Goal: Task Accomplishment & Management: Manage account settings

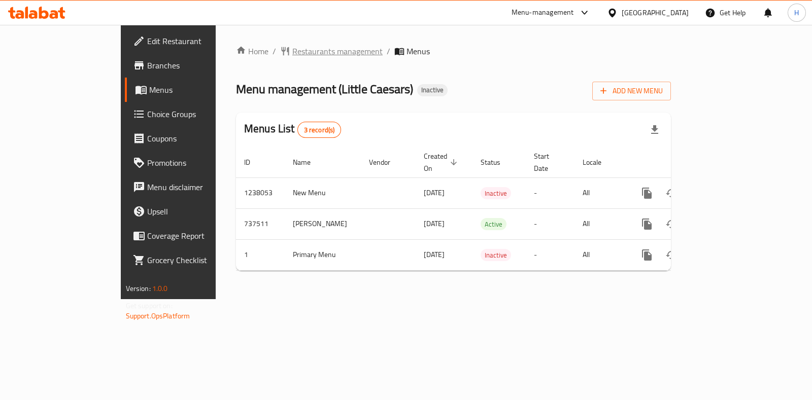
click at [292, 45] on span "Restaurants management" at bounding box center [337, 51] width 90 height 12
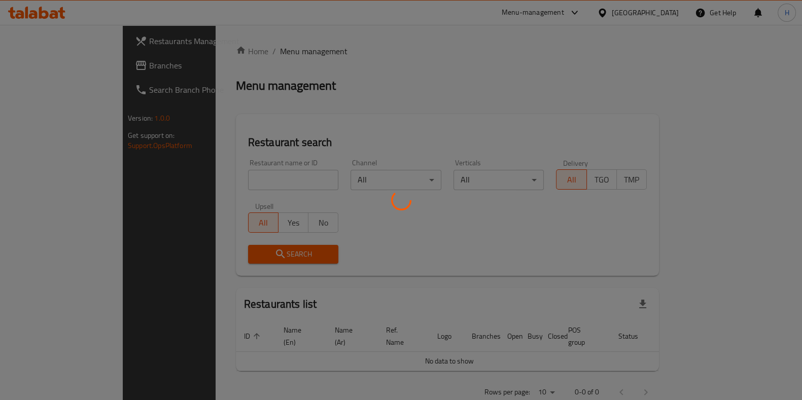
click at [202, 169] on div at bounding box center [401, 200] width 802 height 400
click at [188, 182] on div at bounding box center [401, 200] width 802 height 400
click at [184, 179] on div at bounding box center [401, 200] width 802 height 400
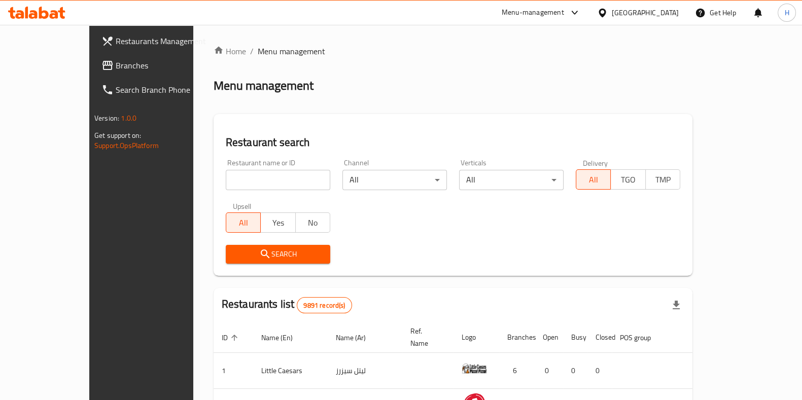
click at [226, 176] on input "search" at bounding box center [278, 180] width 104 height 20
type input "ة"
type input "[GEOGRAPHIC_DATA]"
click button "Search" at bounding box center [278, 254] width 104 height 19
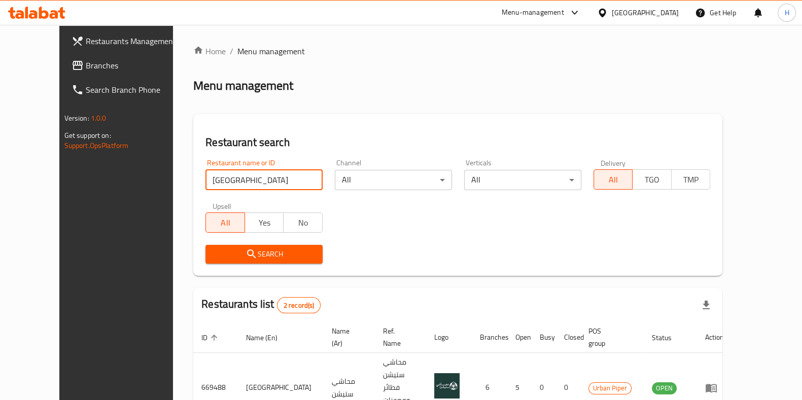
scroll to position [68, 0]
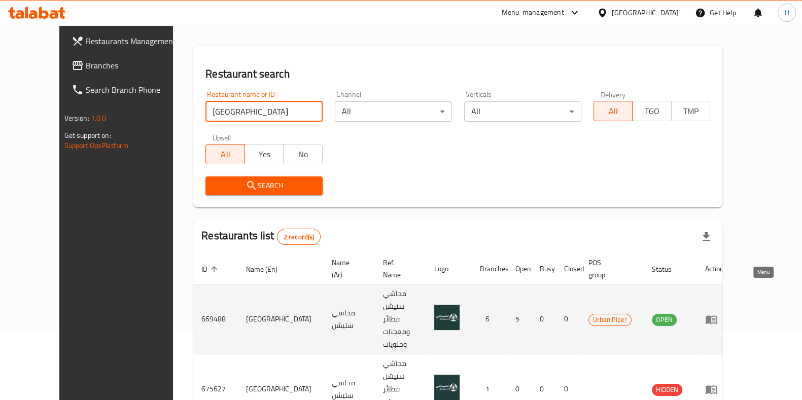
click at [724, 313] on link "enhanced table" at bounding box center [714, 319] width 19 height 12
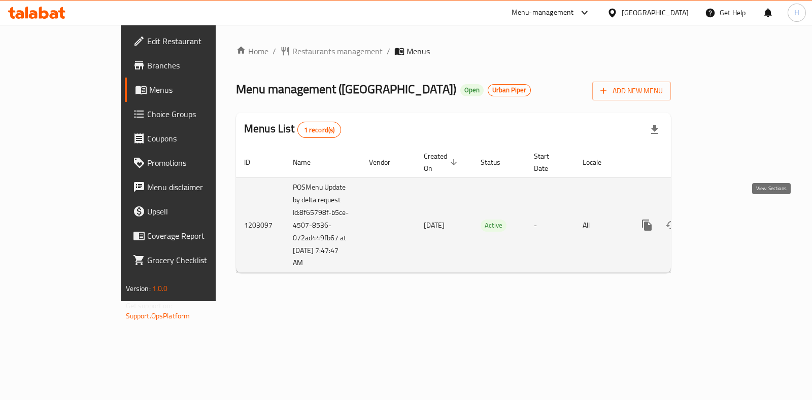
click at [732, 213] on link "enhanced table" at bounding box center [720, 225] width 24 height 24
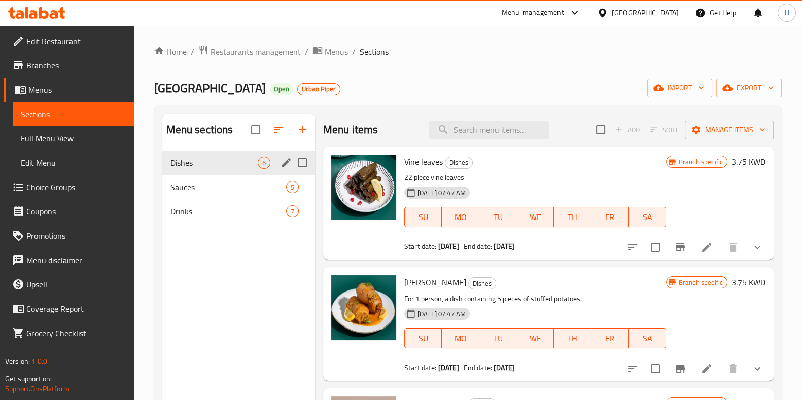
click at [244, 170] on div "Dishes 6" at bounding box center [238, 163] width 153 height 24
click at [241, 186] on span "Sauces" at bounding box center [213, 187] width 87 height 12
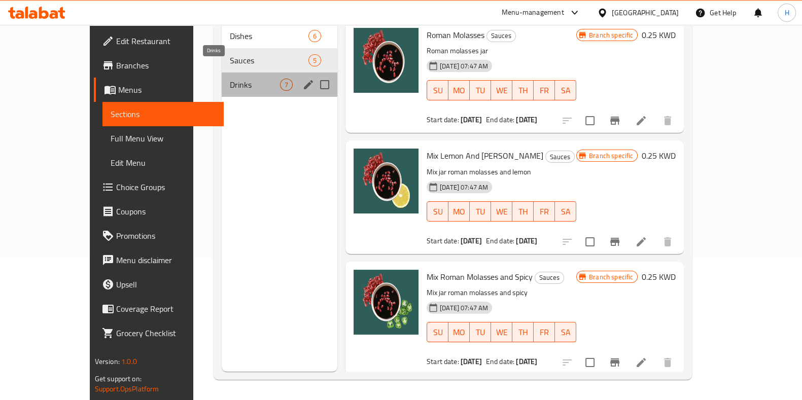
click at [236, 79] on span "Drinks" at bounding box center [255, 85] width 50 height 12
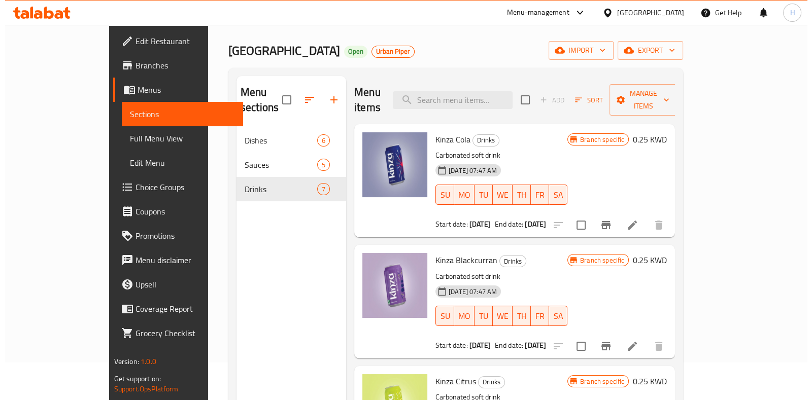
scroll to position [38, 0]
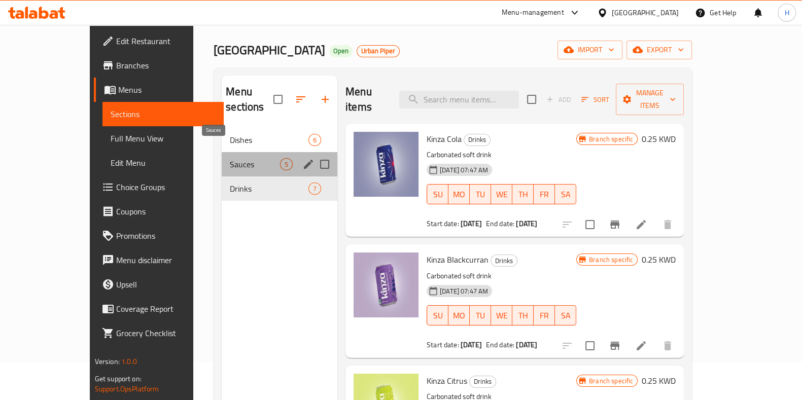
click at [230, 158] on span "Sauces" at bounding box center [255, 164] width 50 height 12
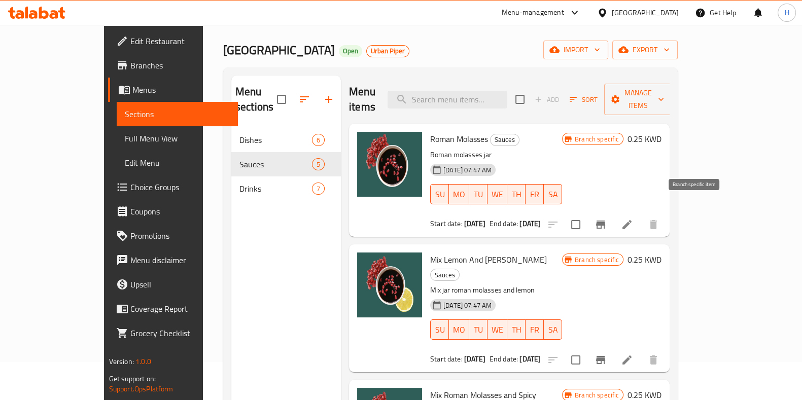
click at [605, 221] on icon "Branch-specific-item" at bounding box center [600, 225] width 9 height 8
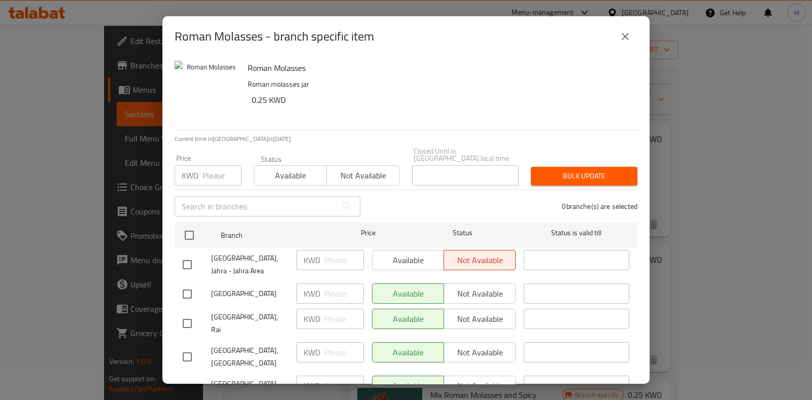
scroll to position [60, 0]
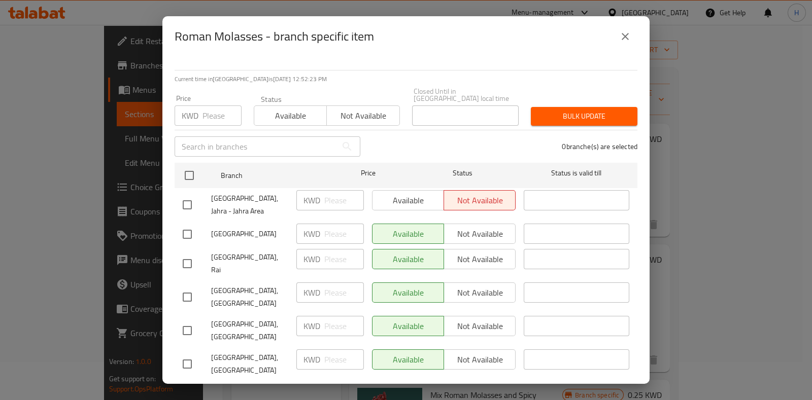
click at [620, 39] on icon "close" at bounding box center [625, 36] width 12 height 12
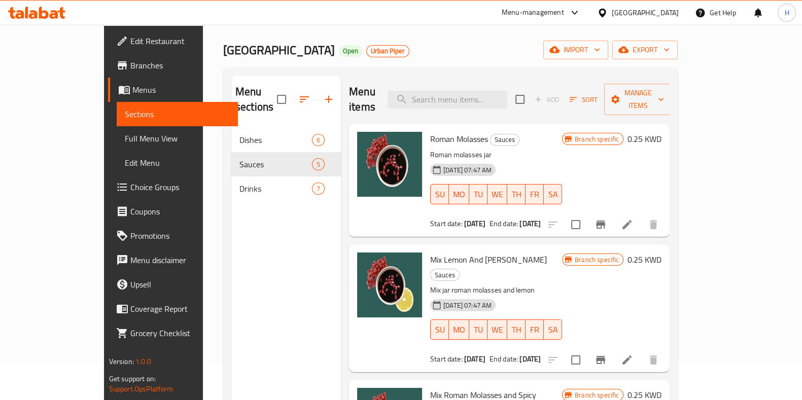
click at [613, 348] on button "Branch-specific-item" at bounding box center [600, 360] width 24 height 24
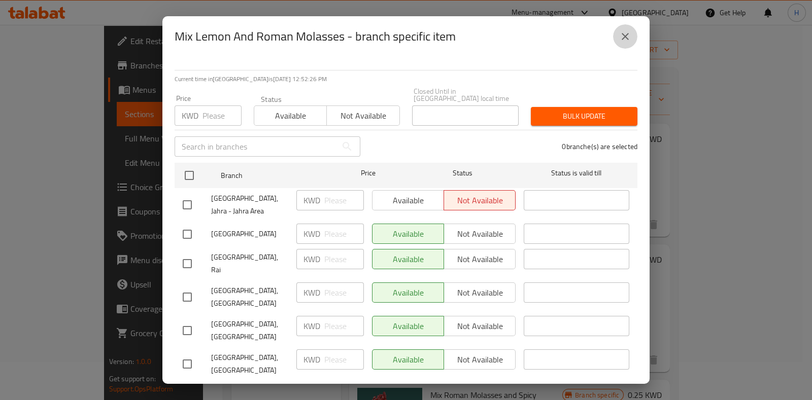
click at [629, 42] on icon "close" at bounding box center [625, 36] width 12 height 12
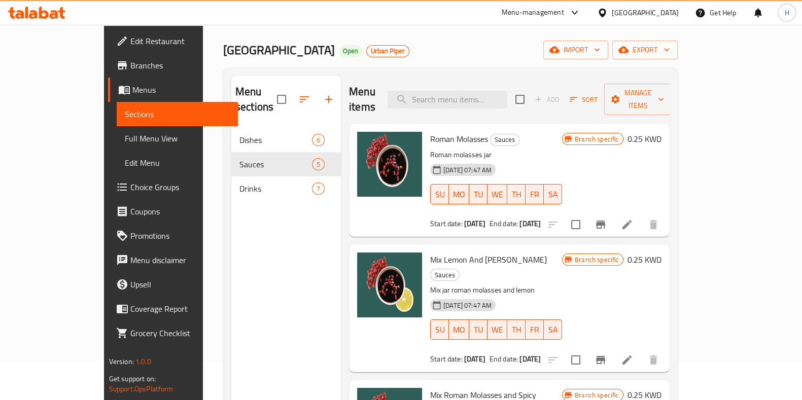
scroll to position [41, 0]
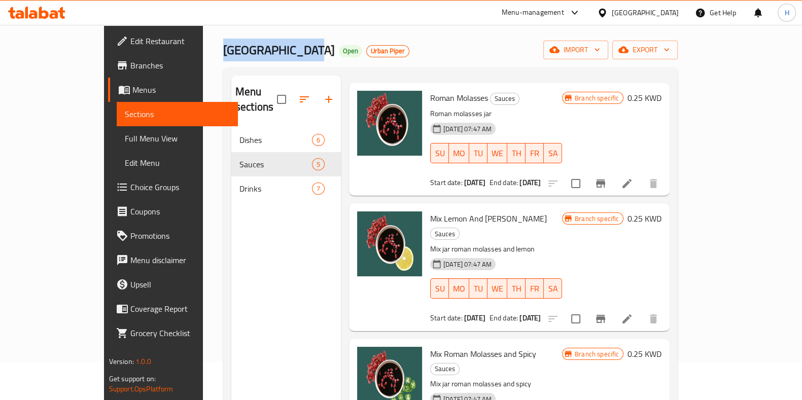
drag, startPoint x: 236, startPoint y: 52, endPoint x: 140, endPoint y: 55, distance: 95.9
click at [203, 55] on div "Home / Restaurants management / Menus / Sections Mahashi Station Open Urban Pip…" at bounding box center [450, 245] width 495 height 517
copy span "[GEOGRAPHIC_DATA]"
click at [566, 1] on div "Menu-management" at bounding box center [541, 13] width 95 height 24
click at [563, 11] on div "Menu-management" at bounding box center [533, 13] width 62 height 12
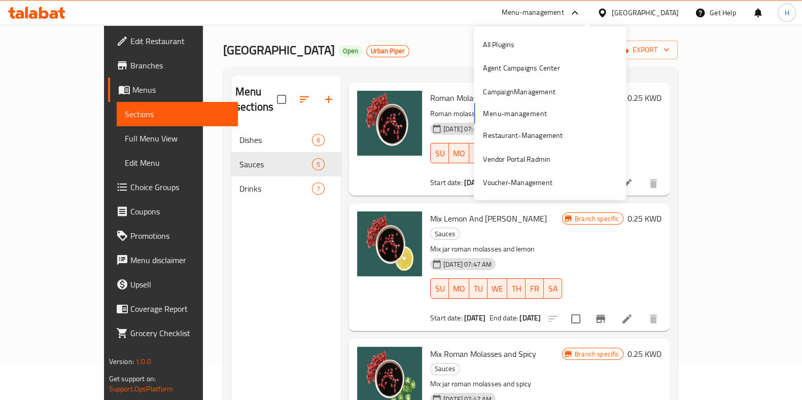
click at [501, 119] on div "All Plugins Agent Campaigns Center CampaignManagement Menu-management Restauran…" at bounding box center [550, 113] width 152 height 161
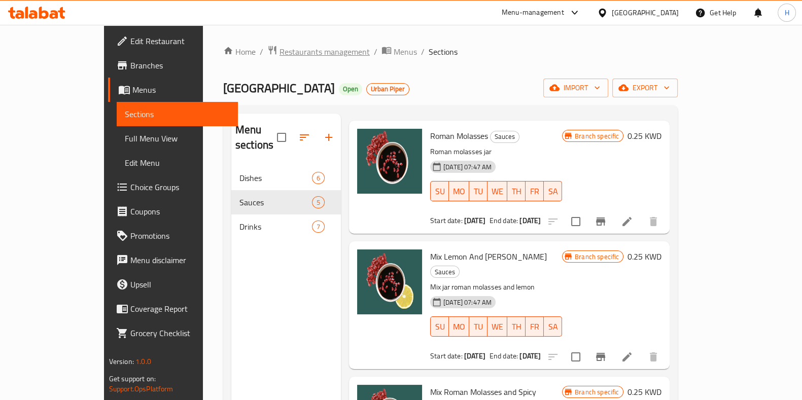
click at [295, 50] on span "Restaurants management" at bounding box center [324, 52] width 90 height 12
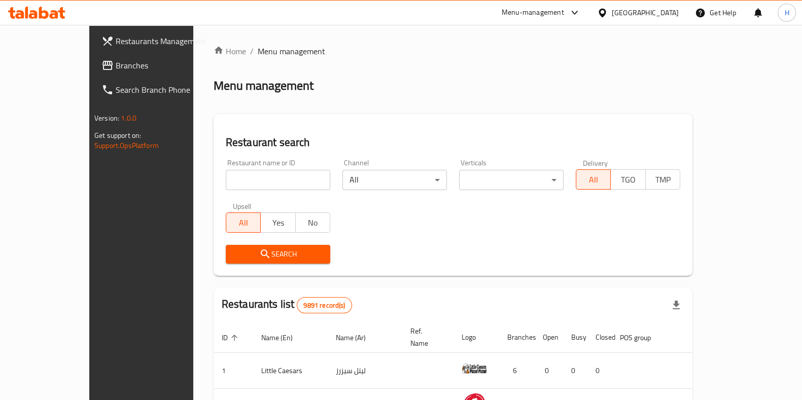
click at [226, 174] on input "search" at bounding box center [278, 180] width 104 height 20
paste input "[GEOGRAPHIC_DATA]"
type input "[GEOGRAPHIC_DATA]"
click button "Search" at bounding box center [278, 254] width 104 height 19
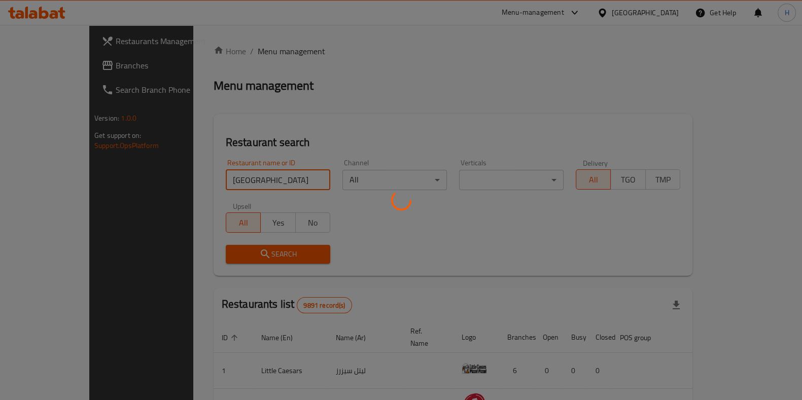
click button "Search" at bounding box center [278, 254] width 104 height 19
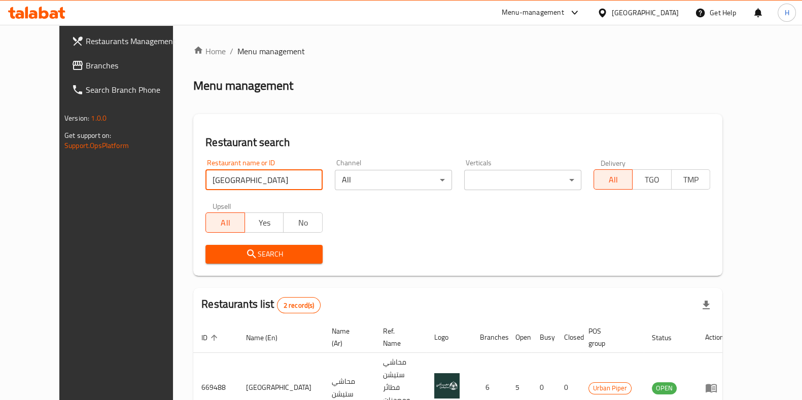
scroll to position [68, 0]
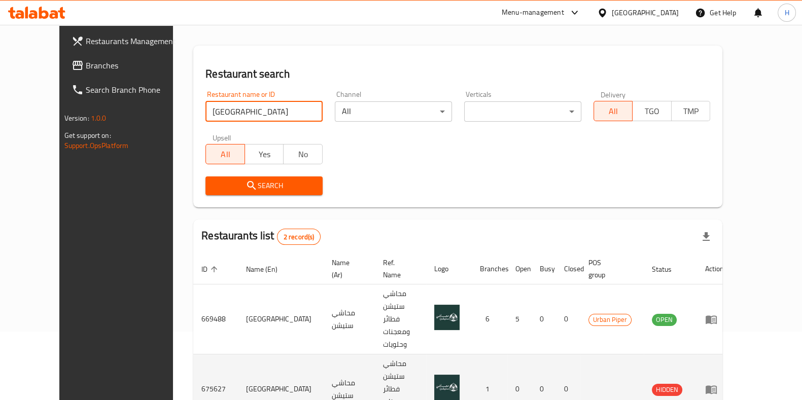
click at [717, 385] on icon "enhanced table" at bounding box center [711, 389] width 11 height 9
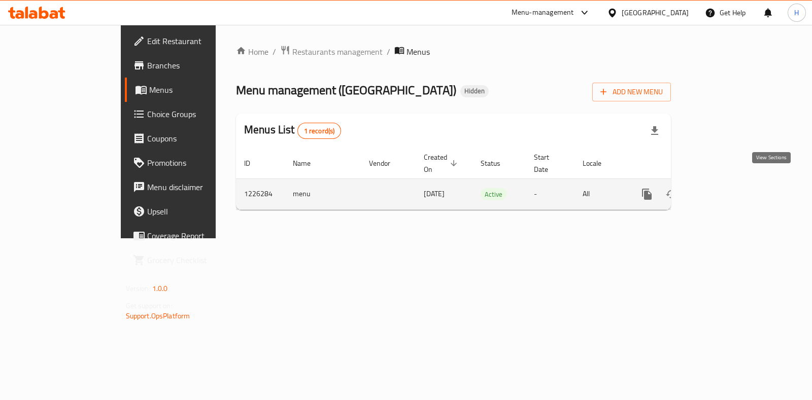
click at [732, 187] on link "enhanced table" at bounding box center [720, 194] width 24 height 24
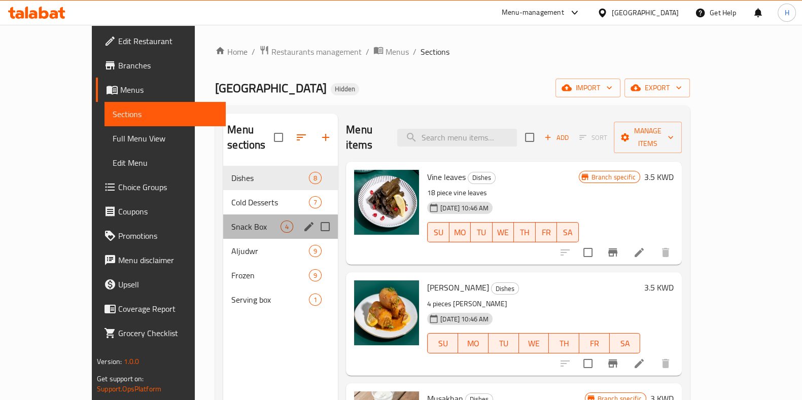
click at [238, 215] on div "Snack Box 4" at bounding box center [280, 227] width 115 height 24
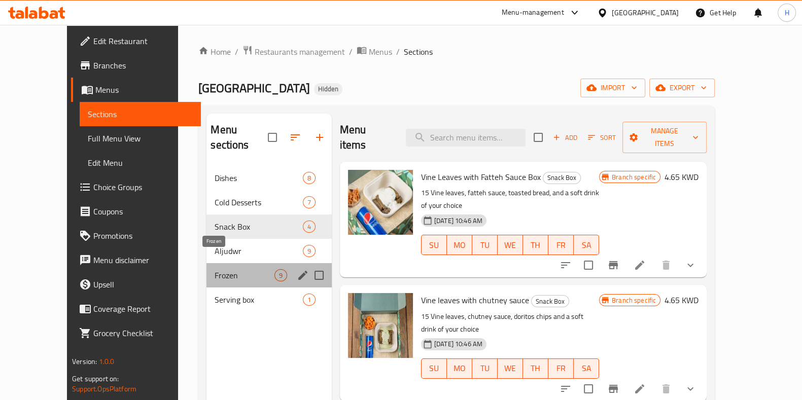
click at [215, 269] on span "Frozen" at bounding box center [244, 275] width 59 height 12
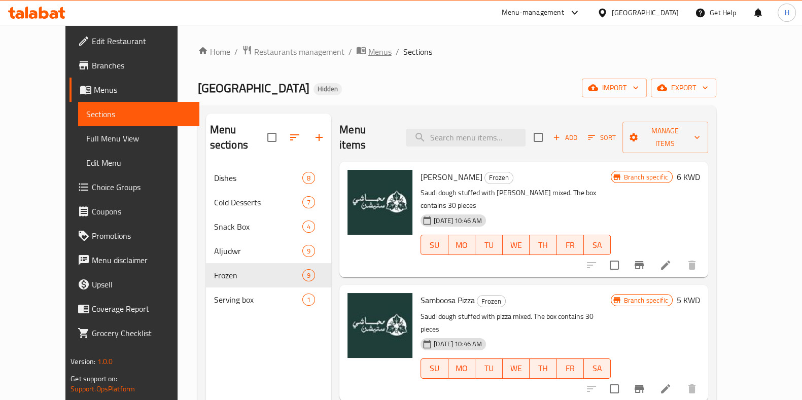
click at [368, 56] on span "Menus" at bounding box center [379, 52] width 23 height 12
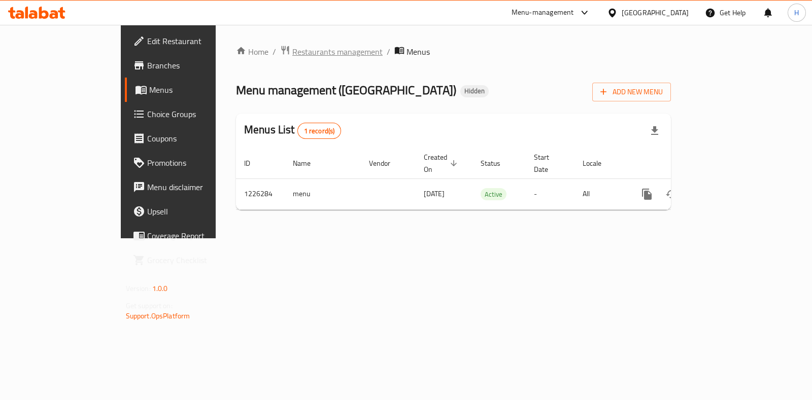
click at [292, 47] on span "Restaurants management" at bounding box center [337, 52] width 90 height 12
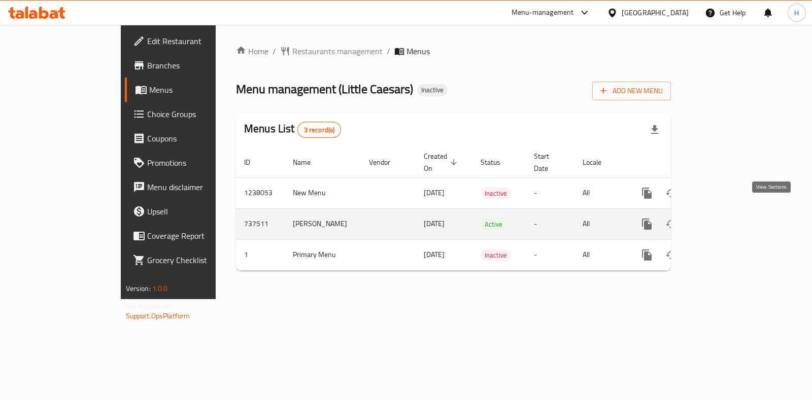
click at [732, 212] on link "enhanced table" at bounding box center [720, 224] width 24 height 24
